Goal: Find specific page/section: Find specific page/section

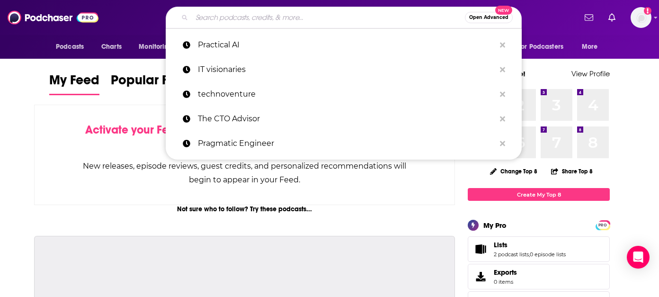
click at [272, 10] on input "Search podcasts, credits, & more..." at bounding box center [328, 17] width 273 height 15
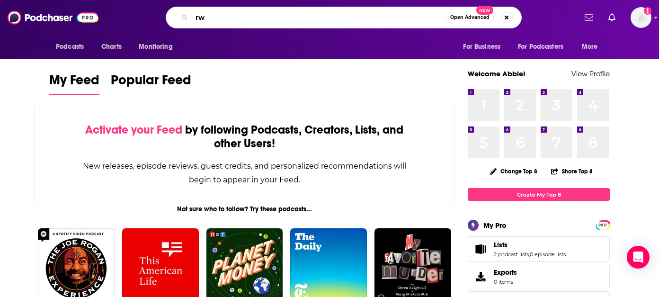
type input "r"
type input "techspective"
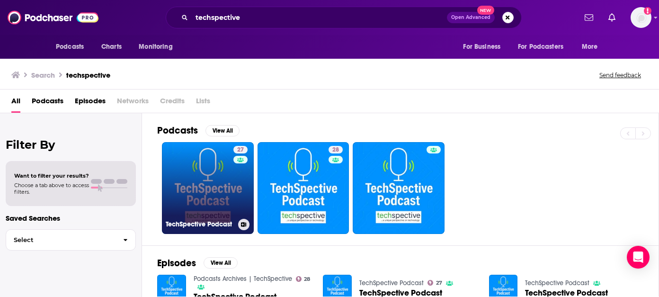
click at [211, 200] on link "27 TechSpective Podcast" at bounding box center [208, 188] width 92 height 92
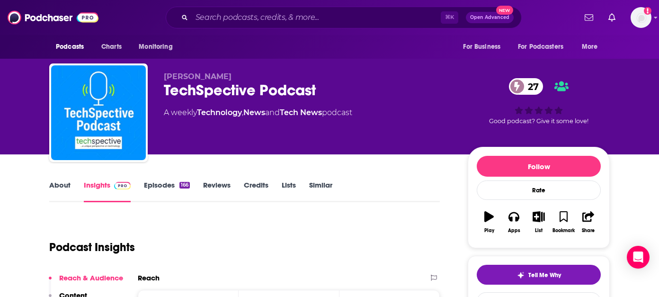
click at [171, 189] on link "Episodes 166" at bounding box center [167, 191] width 46 height 22
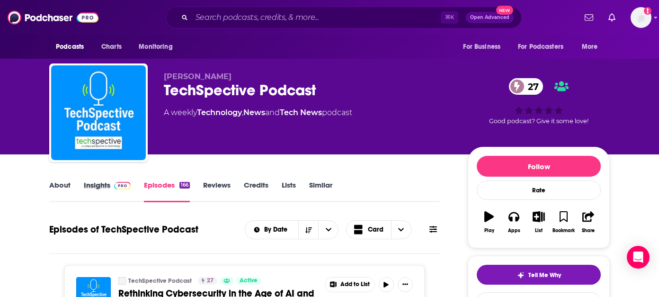
click at [132, 188] on div "Insights" at bounding box center [114, 191] width 60 height 22
click at [116, 190] on link "Insights" at bounding box center [107, 191] width 47 height 22
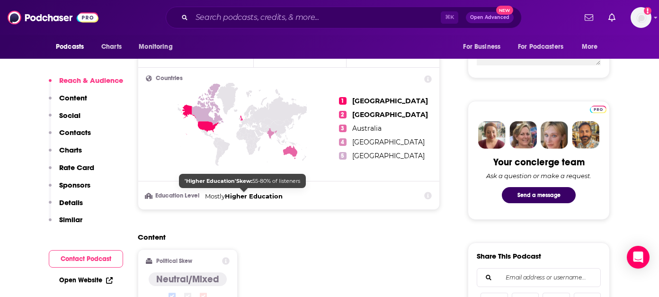
scroll to position [443, 0]
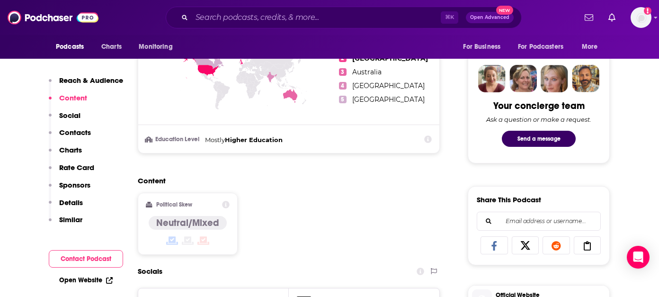
click at [69, 126] on button "Social" at bounding box center [65, 120] width 32 height 18
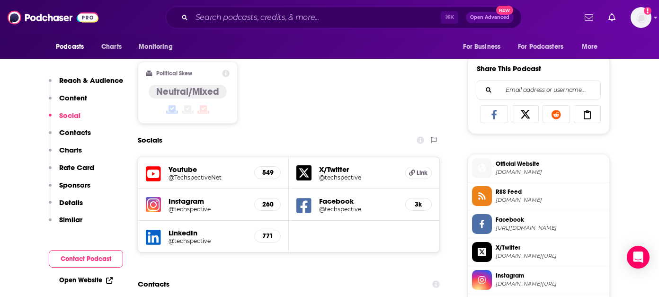
click at [71, 133] on p "Contacts" at bounding box center [75, 132] width 32 height 9
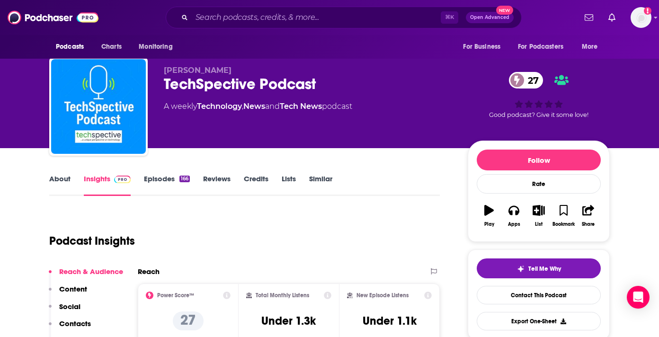
scroll to position [0, 0]
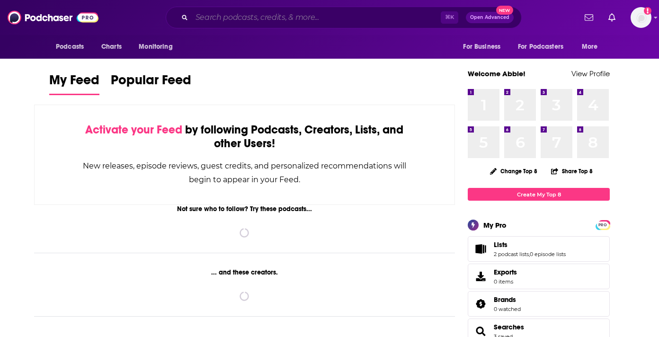
click at [317, 14] on input "Search podcasts, credits, & more..." at bounding box center [316, 17] width 249 height 15
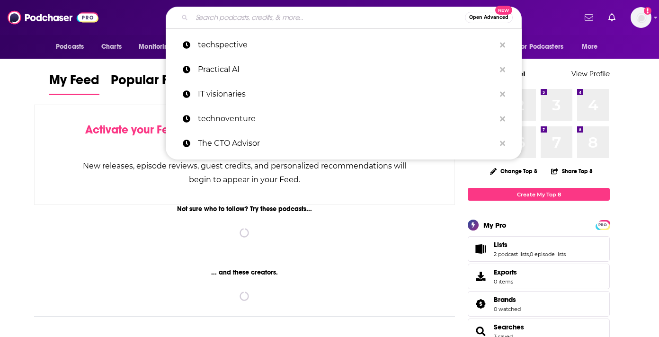
paste input "The Lighthouse IT Podcast"
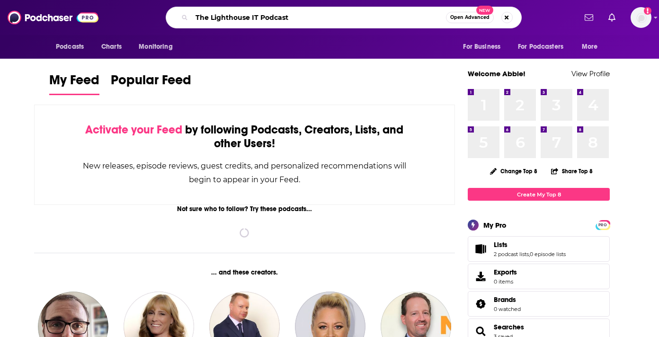
type input "The Lighthouse IT Podcast"
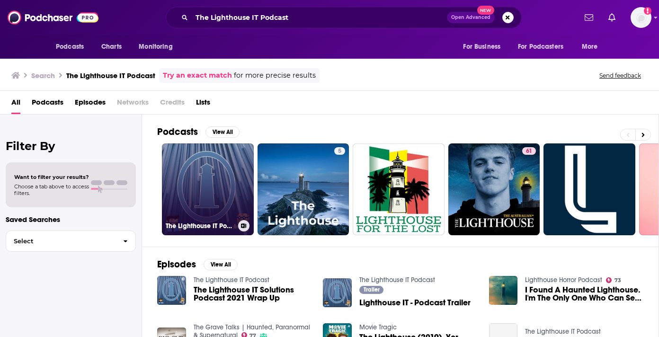
click at [218, 171] on link "The Lighthouse IT Podcast" at bounding box center [208, 190] width 92 height 92
